Goal: Check status: Check status

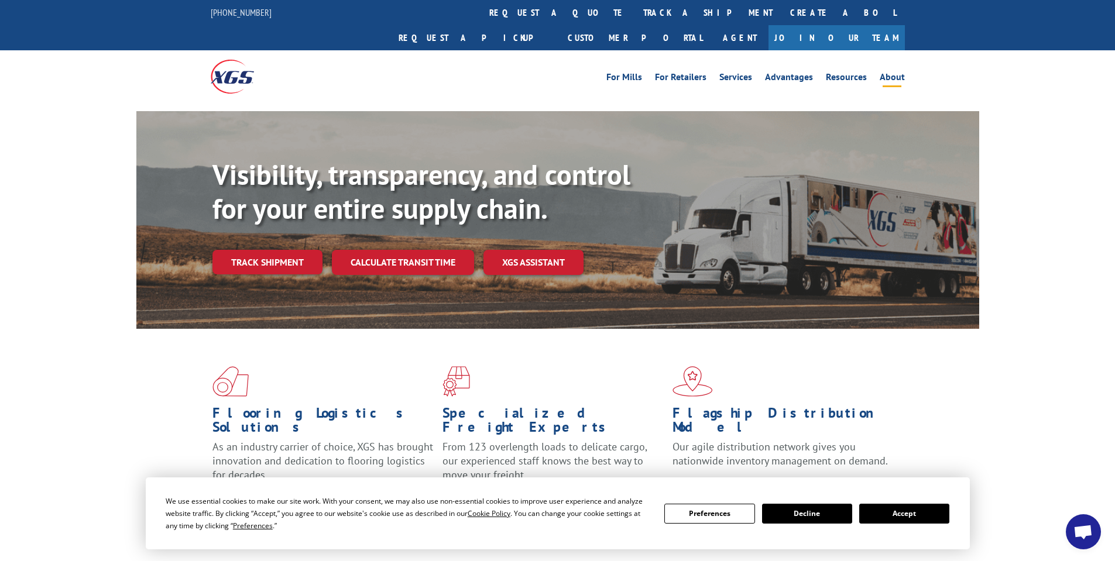
click at [897, 73] on link "About" at bounding box center [892, 79] width 25 height 13
click at [286, 250] on link "Track shipment" at bounding box center [267, 262] width 110 height 25
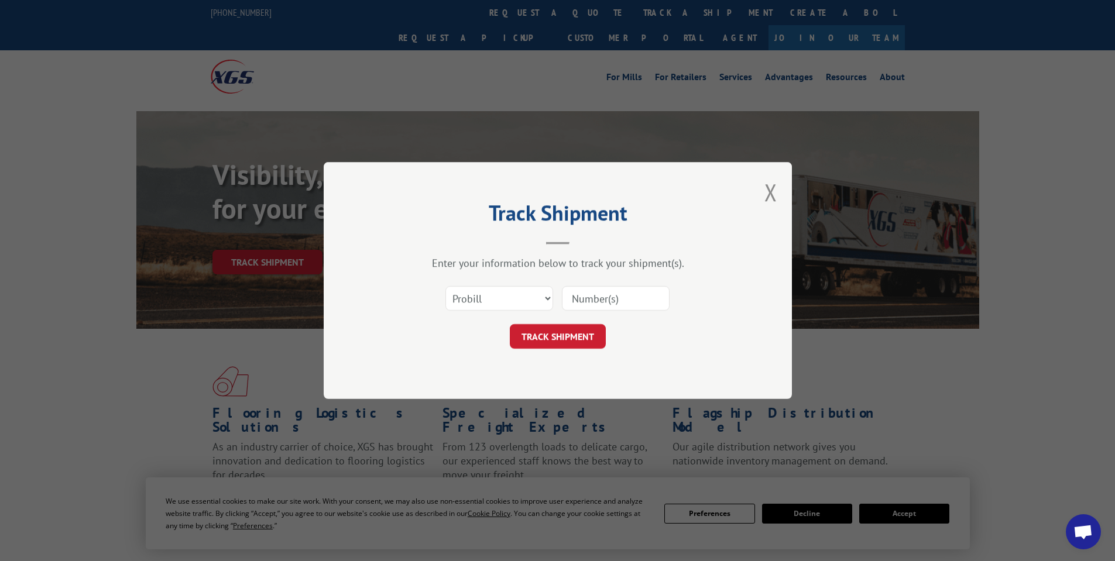
click at [586, 298] on input at bounding box center [616, 298] width 108 height 25
type input "17601476"
click at [559, 341] on button "TRACK SHIPMENT" at bounding box center [558, 336] width 96 height 25
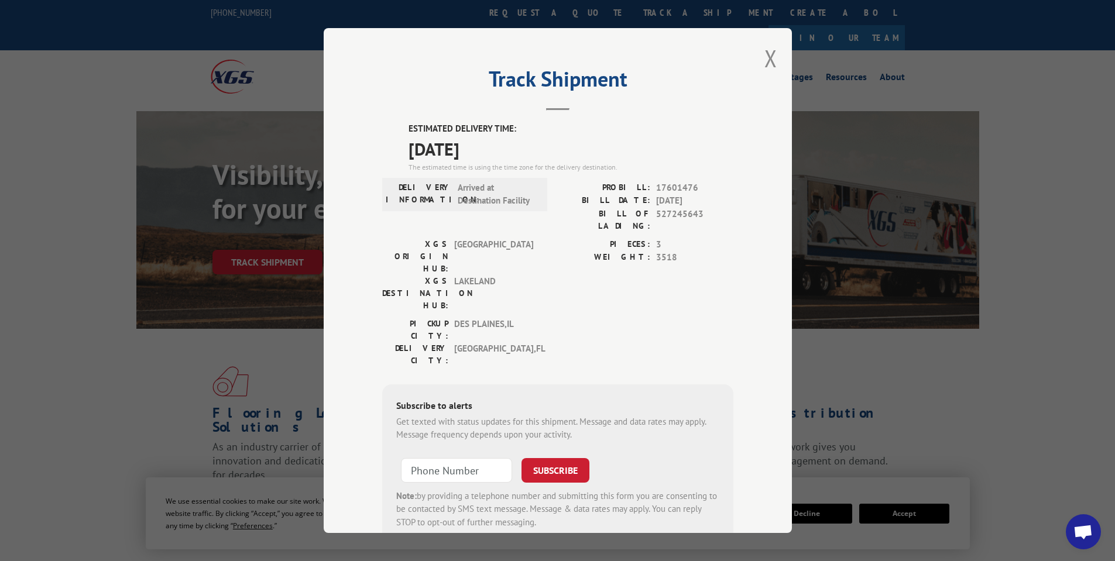
drag, startPoint x: 765, startPoint y: 66, endPoint x: 735, endPoint y: 65, distance: 30.4
click at [765, 66] on button "Close modal" at bounding box center [770, 58] width 13 height 31
